Goal: Navigation & Orientation: Find specific page/section

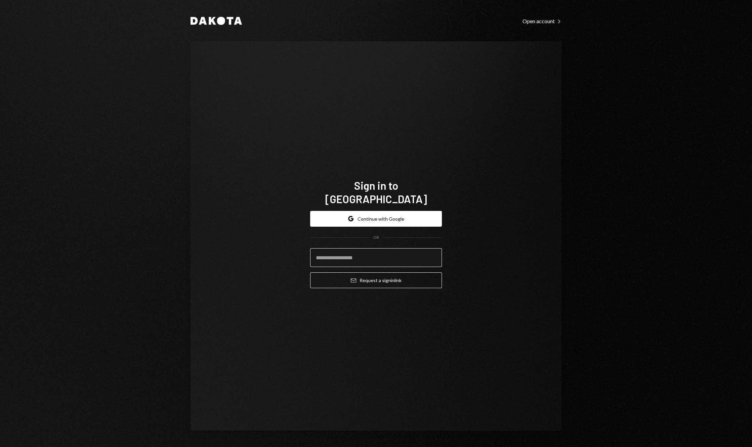
click at [377, 249] on input "email" at bounding box center [376, 257] width 132 height 19
click at [375, 252] on input "*" at bounding box center [376, 257] width 132 height 19
type input "**********"
click at [380, 279] on button "Email Request a sign in link" at bounding box center [376, 280] width 132 height 16
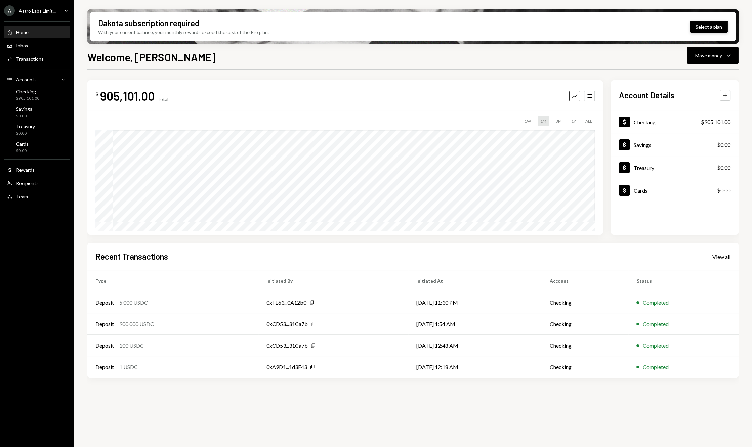
click at [709, 23] on button "Select a plan" at bounding box center [709, 27] width 38 height 12
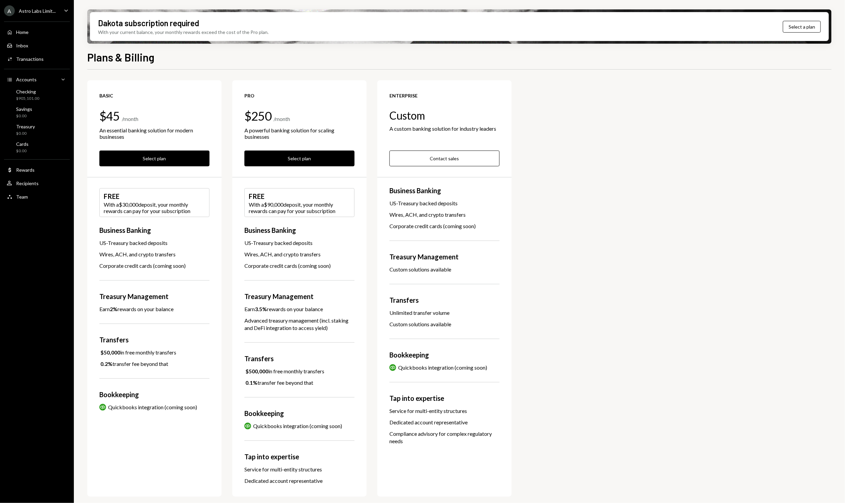
drag, startPoint x: 96, startPoint y: 308, endPoint x: 221, endPoint y: 308, distance: 125.6
click at [222, 308] on div "Basic $45 / month An essential banking solution for modern businesses Select pl…" at bounding box center [459, 288] width 745 height 416
click at [186, 312] on div "Basic $45 / month An essential banking solution for modern businesses Select pl…" at bounding box center [154, 288] width 134 height 416
drag, startPoint x: 94, startPoint y: 308, endPoint x: 193, endPoint y: 311, distance: 99.1
click at [193, 311] on div "Basic $45 / month An essential banking solution for modern businesses Select pl…" at bounding box center [154, 288] width 134 height 416
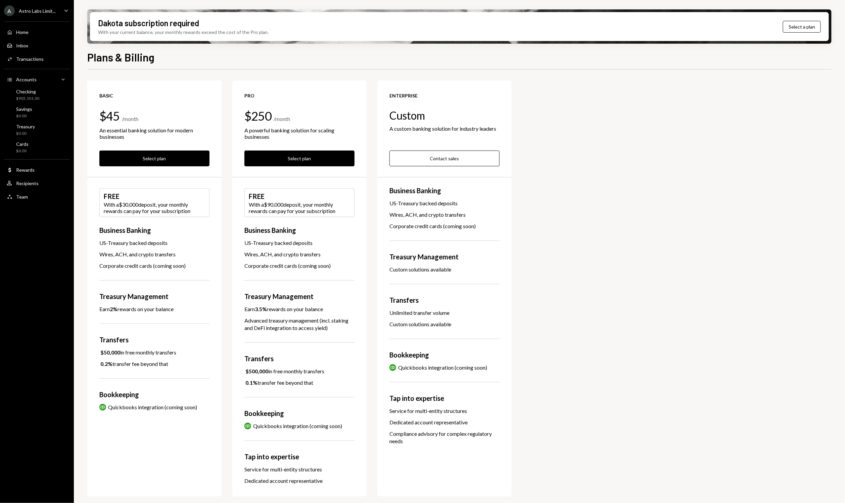
click at [193, 311] on div "Earn 2% rewards on your balance" at bounding box center [154, 308] width 110 height 7
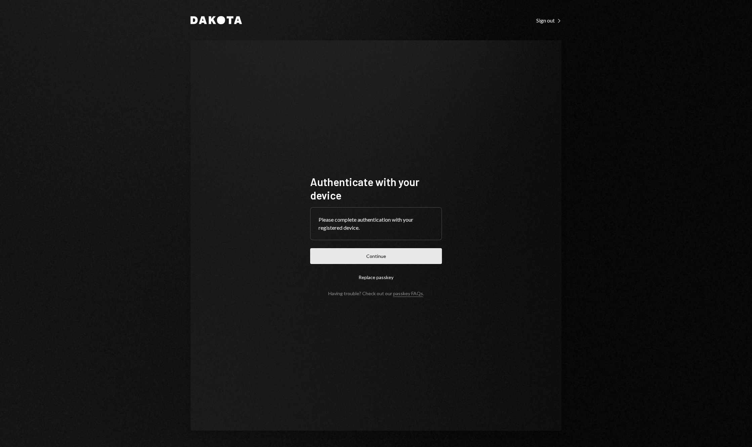
click at [392, 257] on button "Continue" at bounding box center [376, 256] width 132 height 16
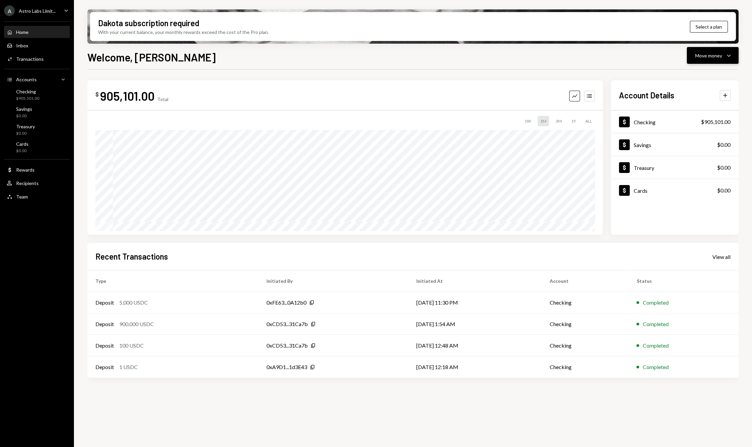
click at [727, 57] on icon "Caret Down" at bounding box center [728, 55] width 8 height 8
click at [694, 107] on div "Deposit" at bounding box center [706, 105] width 49 height 7
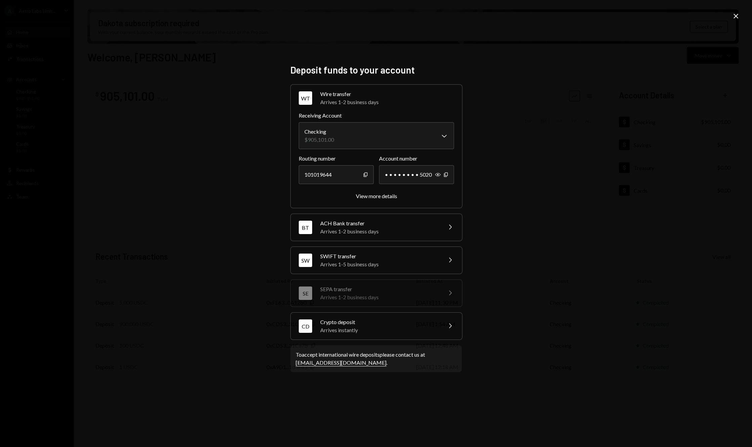
click at [735, 17] on icon "Close" at bounding box center [736, 16] width 8 height 8
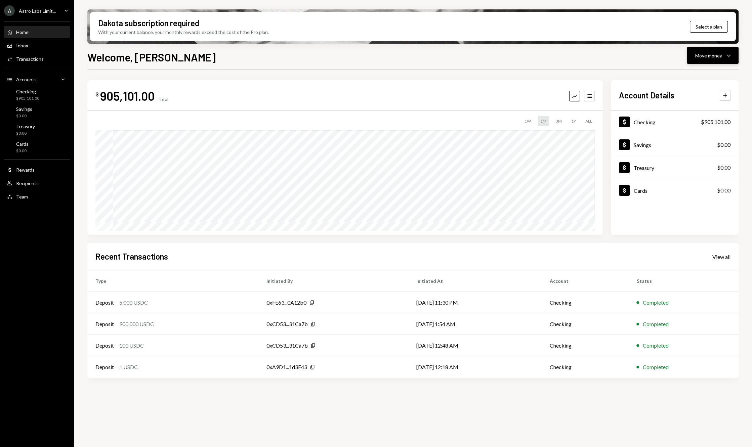
click at [731, 55] on icon "Caret Down" at bounding box center [728, 55] width 8 height 8
click at [582, 56] on div "Welcome, DENIS Move money Caret Down" at bounding box center [412, 56] width 651 height 15
click at [730, 54] on icon "Caret Down" at bounding box center [728, 55] width 8 height 8
click at [684, 108] on div "Deposit" at bounding box center [706, 105] width 49 height 7
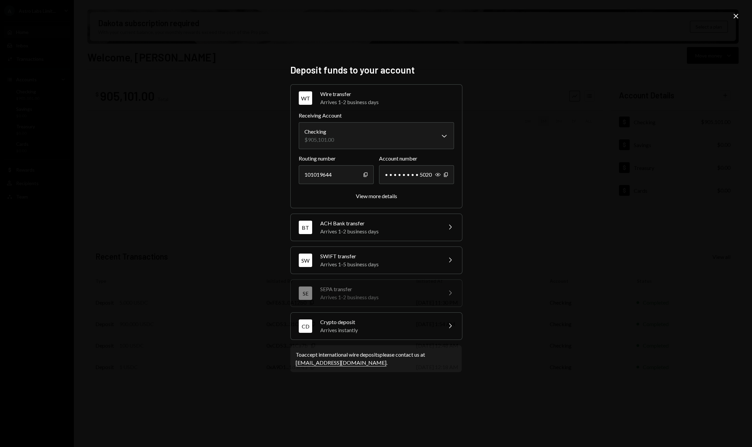
click at [733, 17] on icon "Close" at bounding box center [736, 16] width 8 height 8
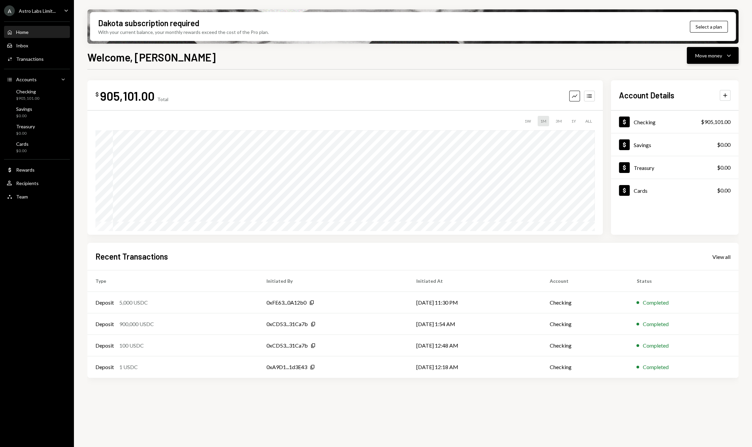
click at [726, 56] on icon "Caret Down" at bounding box center [728, 55] width 8 height 8
click at [686, 78] on div "Send" at bounding box center [706, 75] width 49 height 7
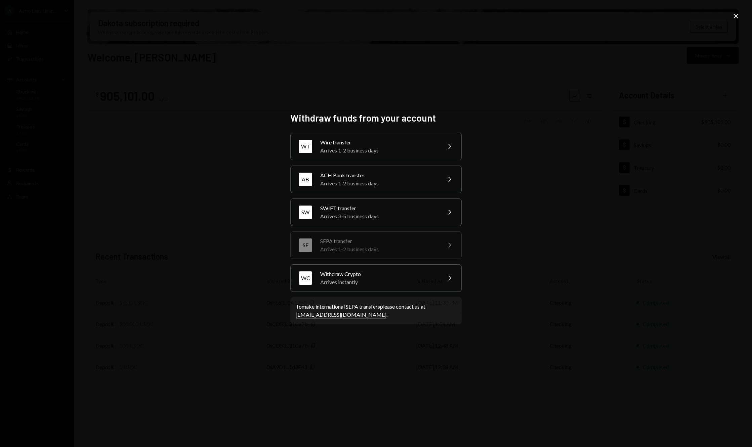
click at [381, 241] on div "SEPA transfer" at bounding box center [378, 241] width 117 height 8
click at [736, 17] on icon at bounding box center [735, 16] width 5 height 5
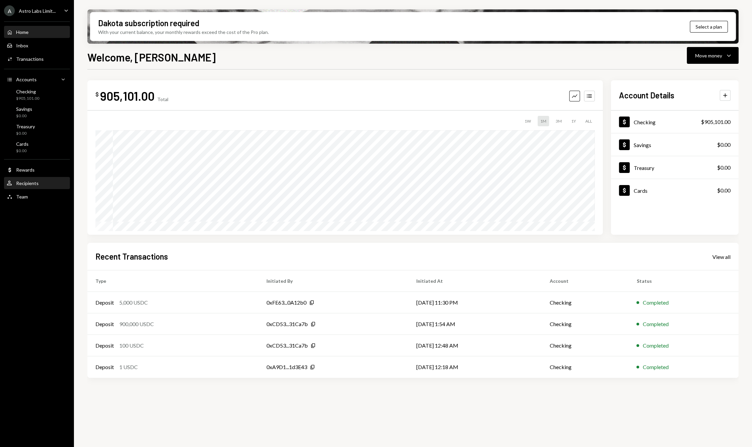
click at [30, 179] on div "User Recipients" at bounding box center [37, 183] width 60 height 11
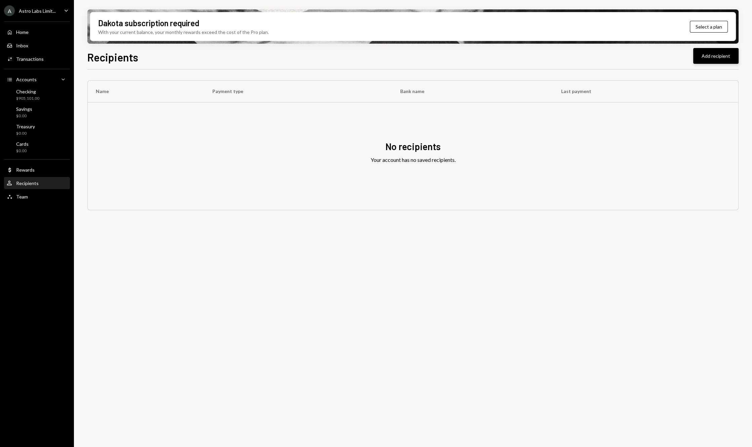
click at [704, 57] on button "Add recipient" at bounding box center [715, 56] width 45 height 16
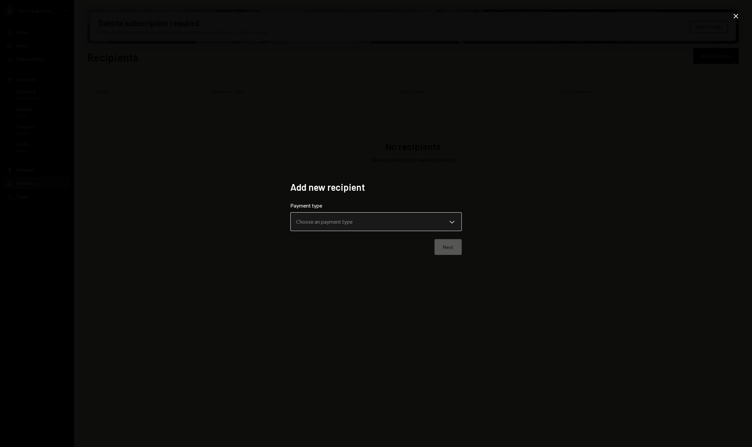
click at [360, 224] on body "**********" at bounding box center [376, 223] width 752 height 447
click at [391, 224] on body "**********" at bounding box center [376, 223] width 752 height 447
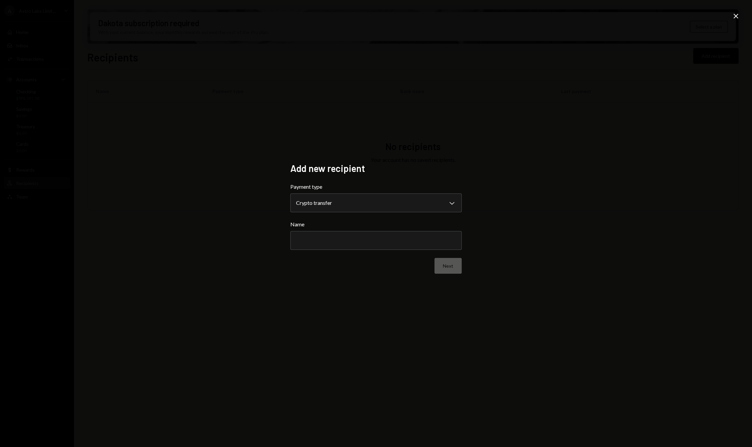
click at [385, 231] on div "Name" at bounding box center [375, 235] width 171 height 30
click at [385, 238] on input "Name" at bounding box center [375, 240] width 171 height 19
click at [431, 196] on body "**********" at bounding box center [376, 223] width 752 height 447
select select "****"
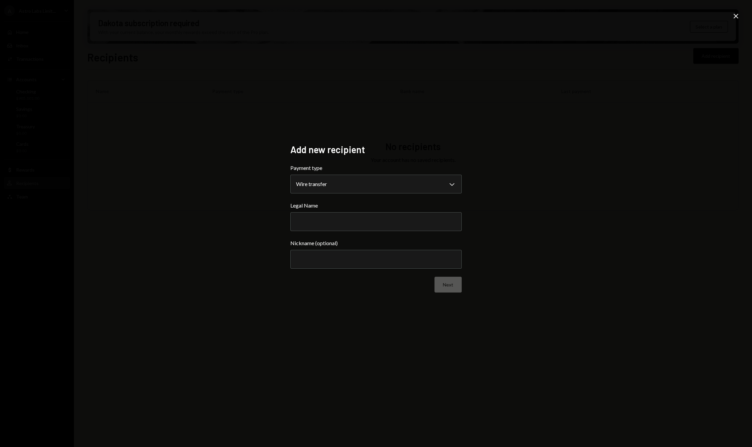
click at [734, 17] on icon at bounding box center [735, 16] width 5 height 5
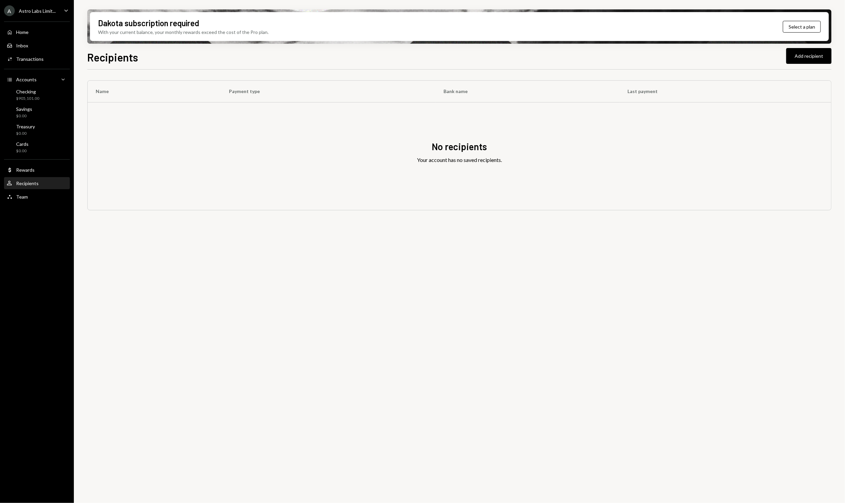
click at [52, 9] on div "Astro Labs Limit..." at bounding box center [37, 11] width 37 height 6
click at [40, 70] on div "Documents" at bounding box center [47, 69] width 72 height 6
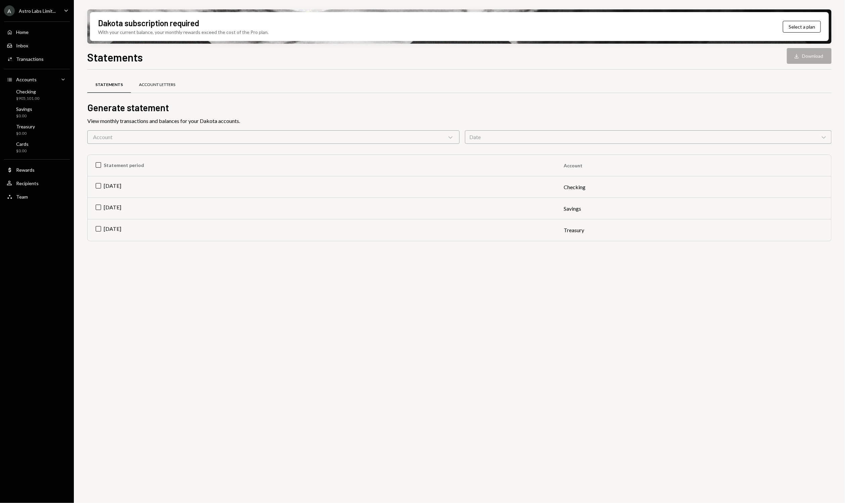
click at [161, 85] on div "Account Letters" at bounding box center [157, 85] width 36 height 6
click at [113, 84] on div "Statements" at bounding box center [107, 85] width 25 height 6
click at [44, 11] on div "Astro Labs Limit..." at bounding box center [37, 11] width 37 height 6
click at [32, 57] on div "Billing" at bounding box center [47, 55] width 72 height 6
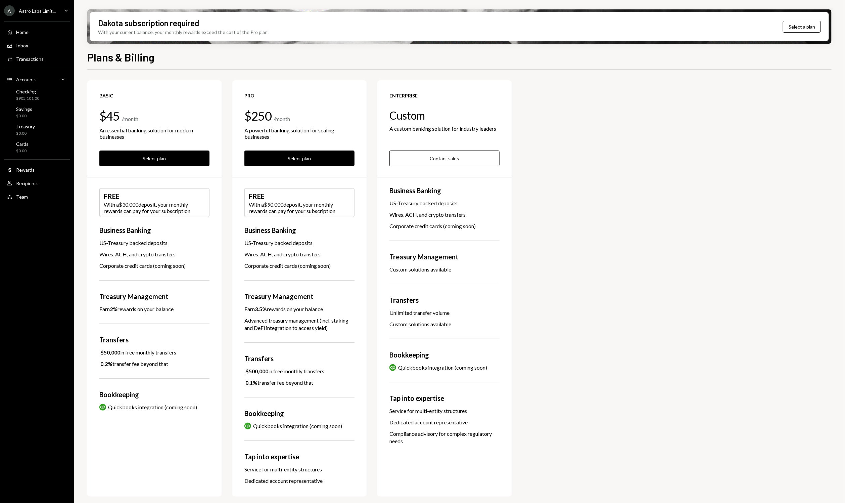
click at [43, 10] on div "Astro Labs Limit..." at bounding box center [37, 11] width 37 height 6
click at [37, 44] on div "Security" at bounding box center [47, 42] width 72 height 6
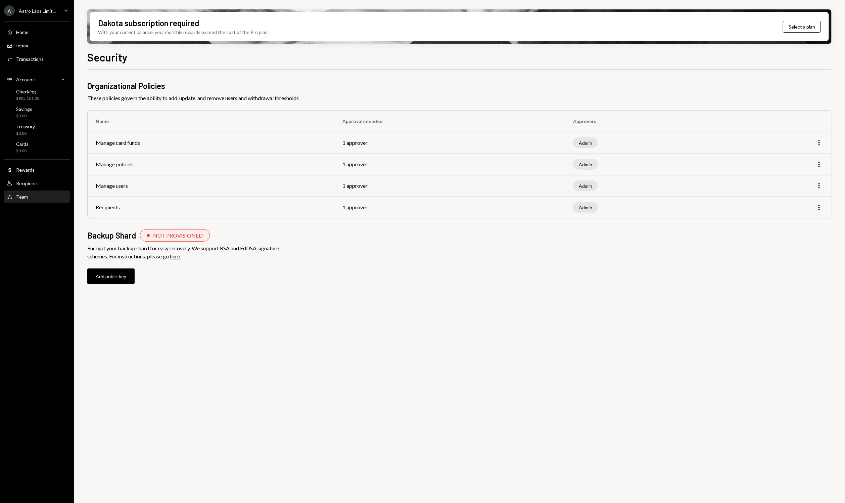
click at [23, 197] on div "Team" at bounding box center [22, 197] width 12 height 6
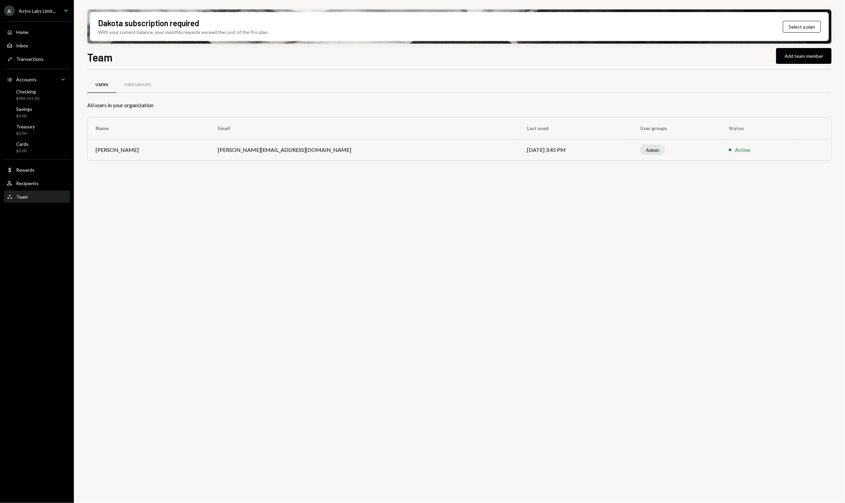
click at [519, 149] on td "Sep 17, 2025 3:45 PM" at bounding box center [575, 149] width 113 height 21
click at [267, 157] on td "dan@userocket.app" at bounding box center [365, 149] width 310 height 21
click at [146, 85] on div "User Groups" at bounding box center [137, 85] width 27 height 6
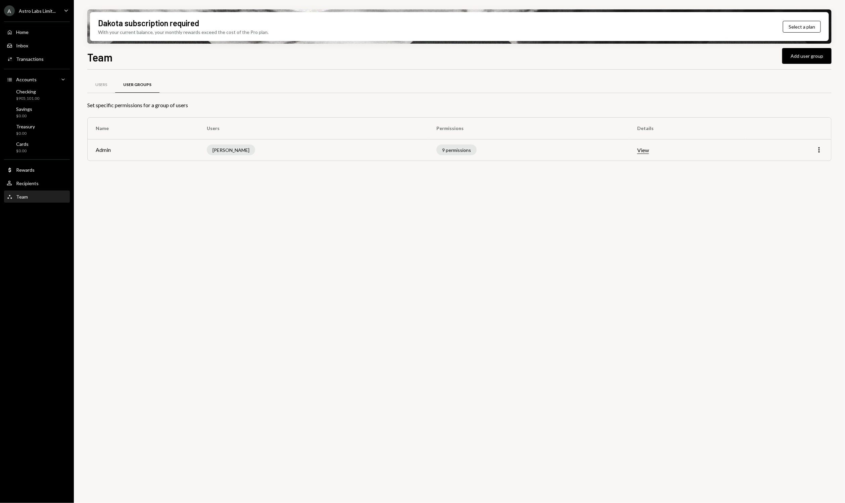
click at [641, 151] on button "View" at bounding box center [643, 150] width 12 height 7
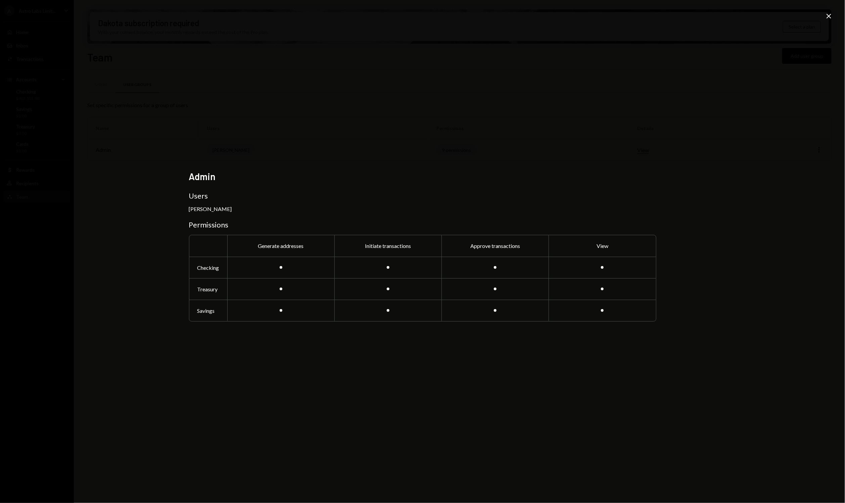
click at [751, 17] on icon at bounding box center [829, 16] width 5 height 5
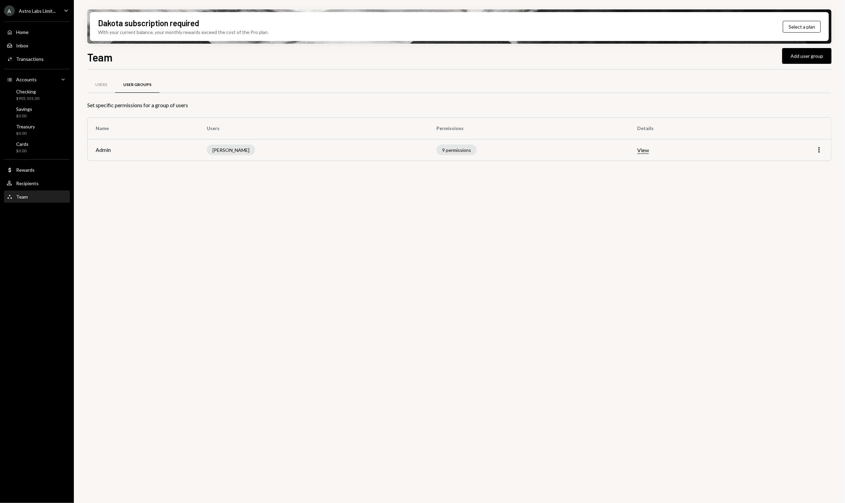
click at [820, 151] on icon "button" at bounding box center [819, 149] width 1 height 5
click at [702, 185] on div "Users User Groups Set specific permissions for a group of users Name Users Perm…" at bounding box center [459, 290] width 745 height 441
click at [823, 149] on icon "More" at bounding box center [820, 150] width 8 height 8
click at [804, 163] on div "Edit" at bounding box center [805, 164] width 34 height 12
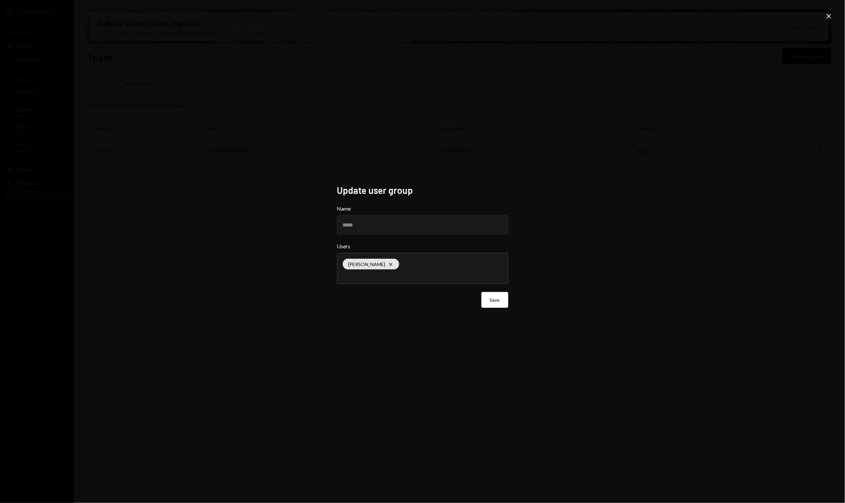
click at [829, 18] on icon "Close" at bounding box center [829, 16] width 8 height 8
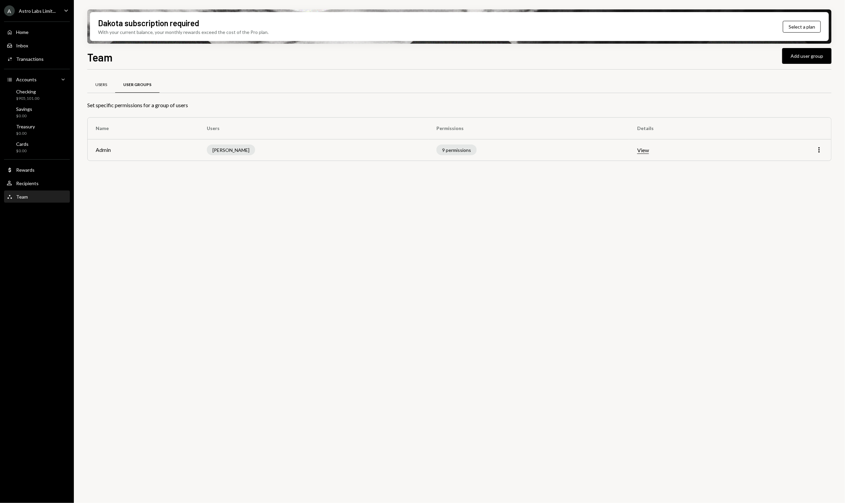
click at [100, 84] on div "Users" at bounding box center [101, 85] width 12 height 6
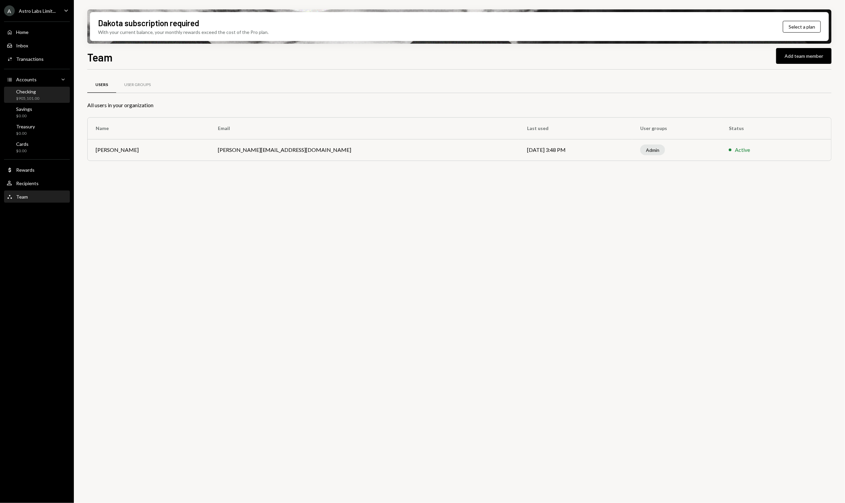
click at [34, 94] on div "Checking" at bounding box center [27, 92] width 23 height 6
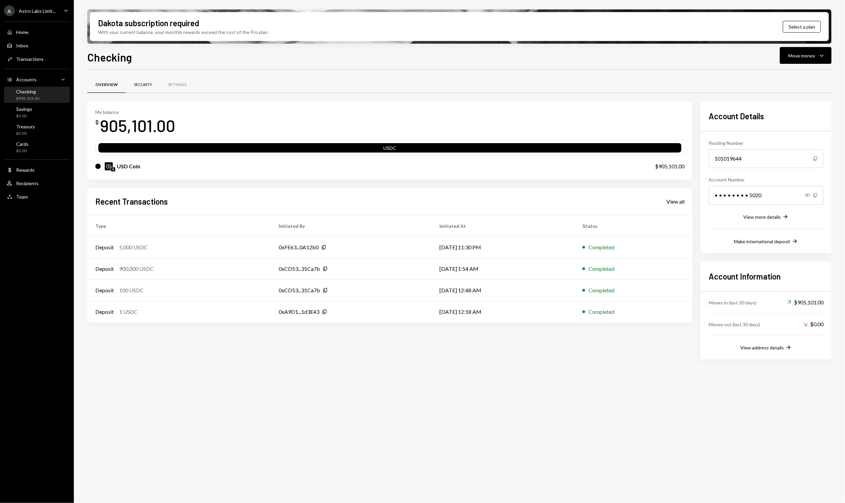
click at [140, 84] on div "Security" at bounding box center [143, 85] width 18 height 6
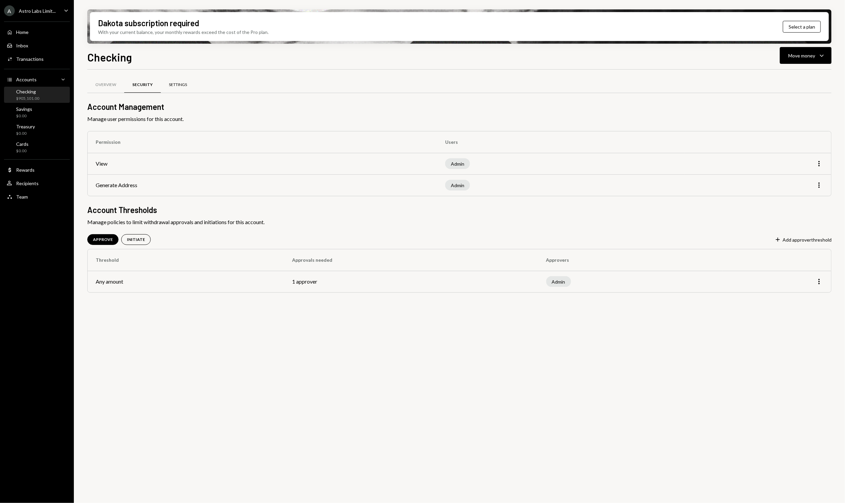
click at [171, 85] on div "Settings" at bounding box center [178, 85] width 18 height 6
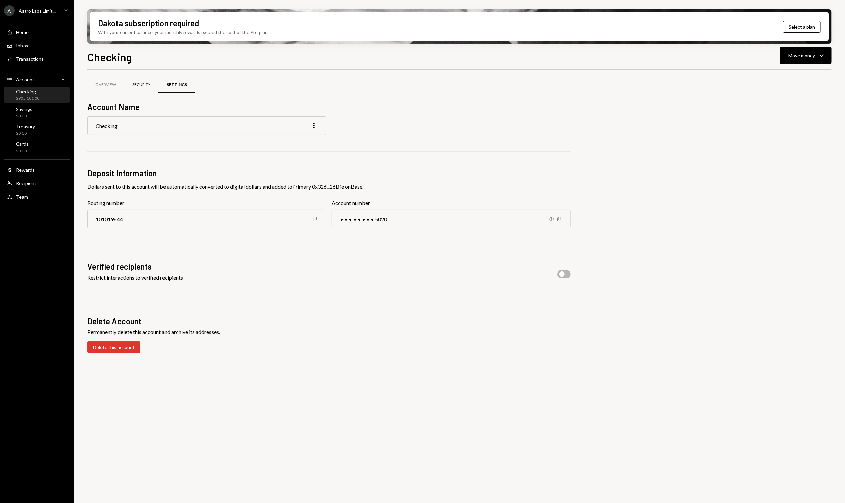
click at [139, 85] on div "Security" at bounding box center [141, 85] width 18 height 6
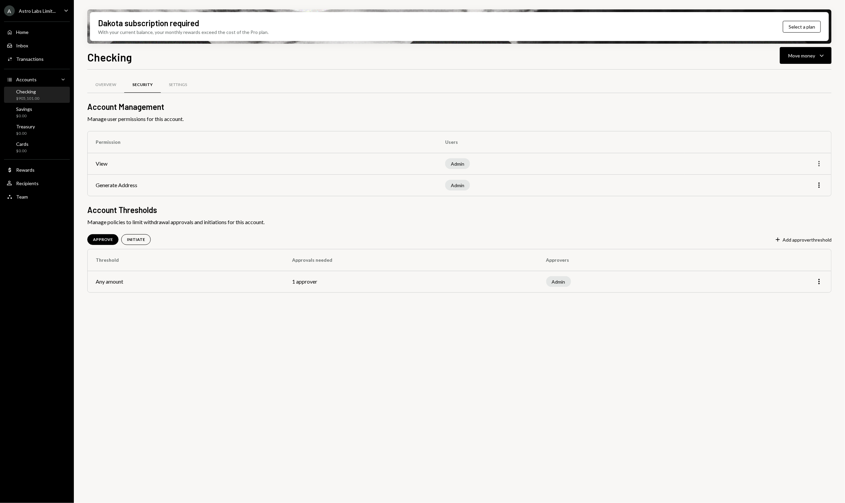
click at [819, 164] on icon "More" at bounding box center [820, 164] width 8 height 8
click at [746, 133] on th at bounding box center [758, 141] width 146 height 21
click at [821, 165] on icon "More" at bounding box center [820, 164] width 8 height 8
click at [786, 144] on th at bounding box center [758, 141] width 146 height 21
click at [187, 87] on div "Settings" at bounding box center [178, 85] width 34 height 16
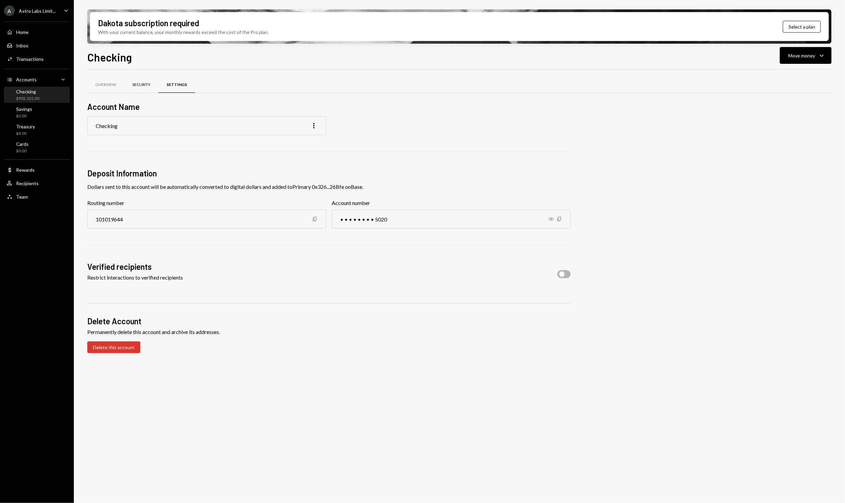
click at [129, 83] on div "Security" at bounding box center [141, 85] width 34 height 16
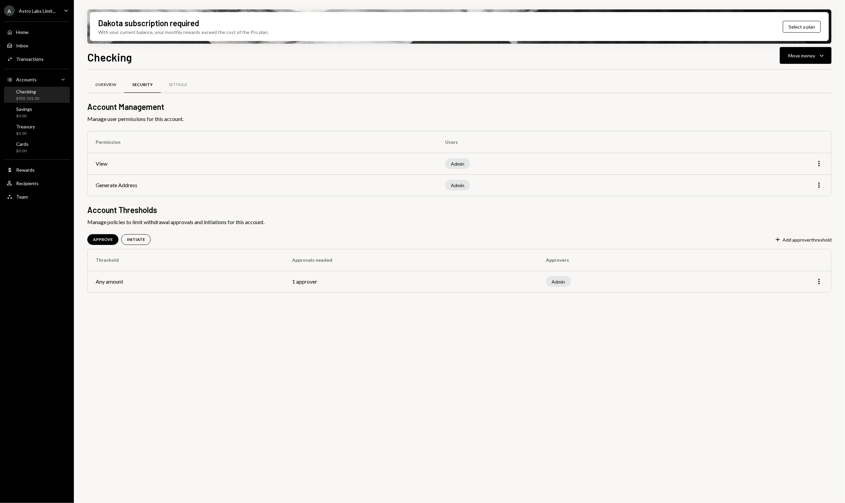
click at [105, 84] on div "Overview" at bounding box center [105, 85] width 21 height 6
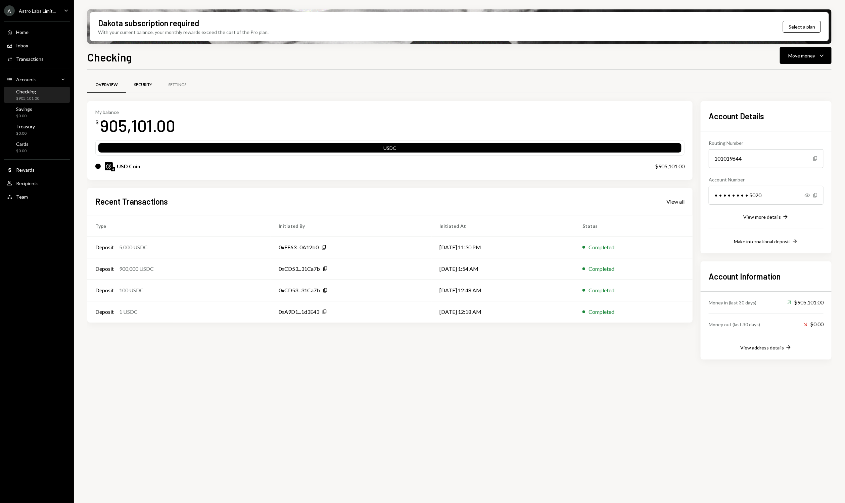
click at [127, 86] on div "Security" at bounding box center [143, 85] width 34 height 16
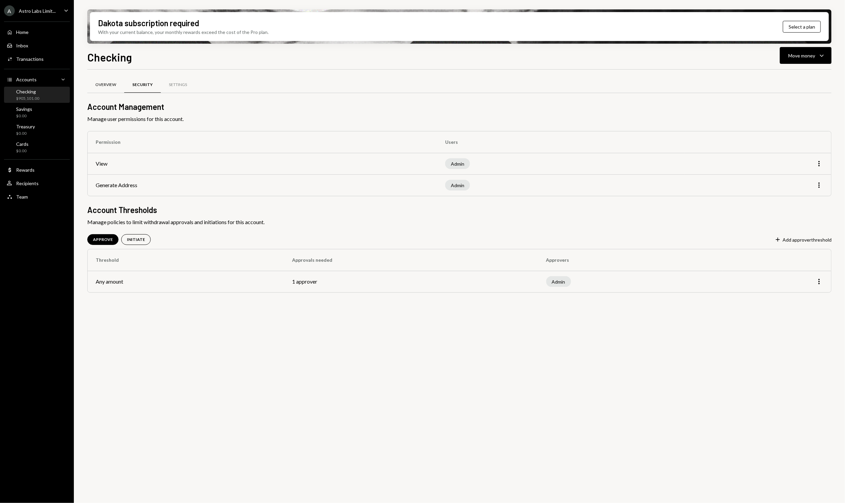
click at [109, 89] on div "Overview" at bounding box center [105, 85] width 37 height 16
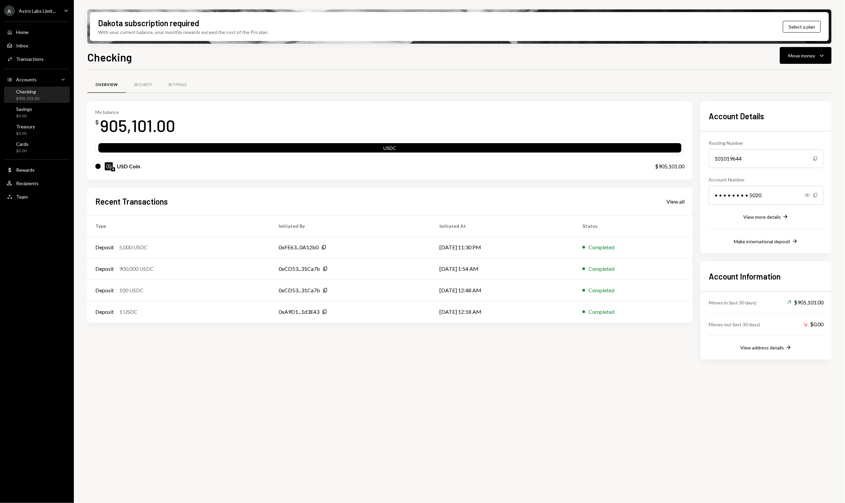
click at [112, 92] on div "Overview" at bounding box center [106, 85] width 39 height 16
click at [157, 90] on div "Security" at bounding box center [143, 85] width 34 height 16
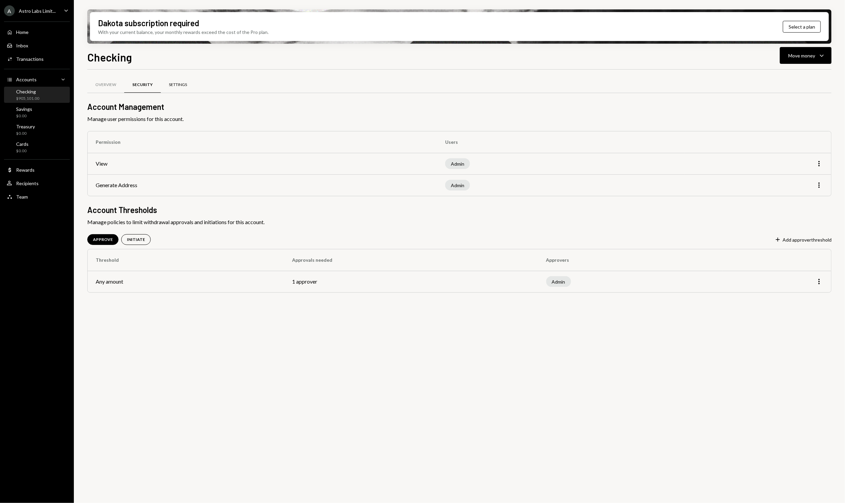
click at [180, 87] on div "Settings" at bounding box center [178, 85] width 18 height 6
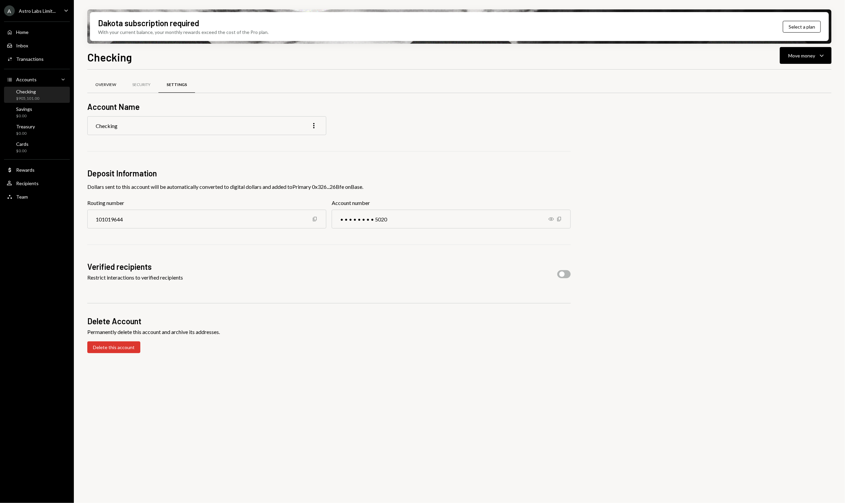
click at [111, 87] on div "Overview" at bounding box center [105, 85] width 21 height 6
